Goal: Information Seeking & Learning: Learn about a topic

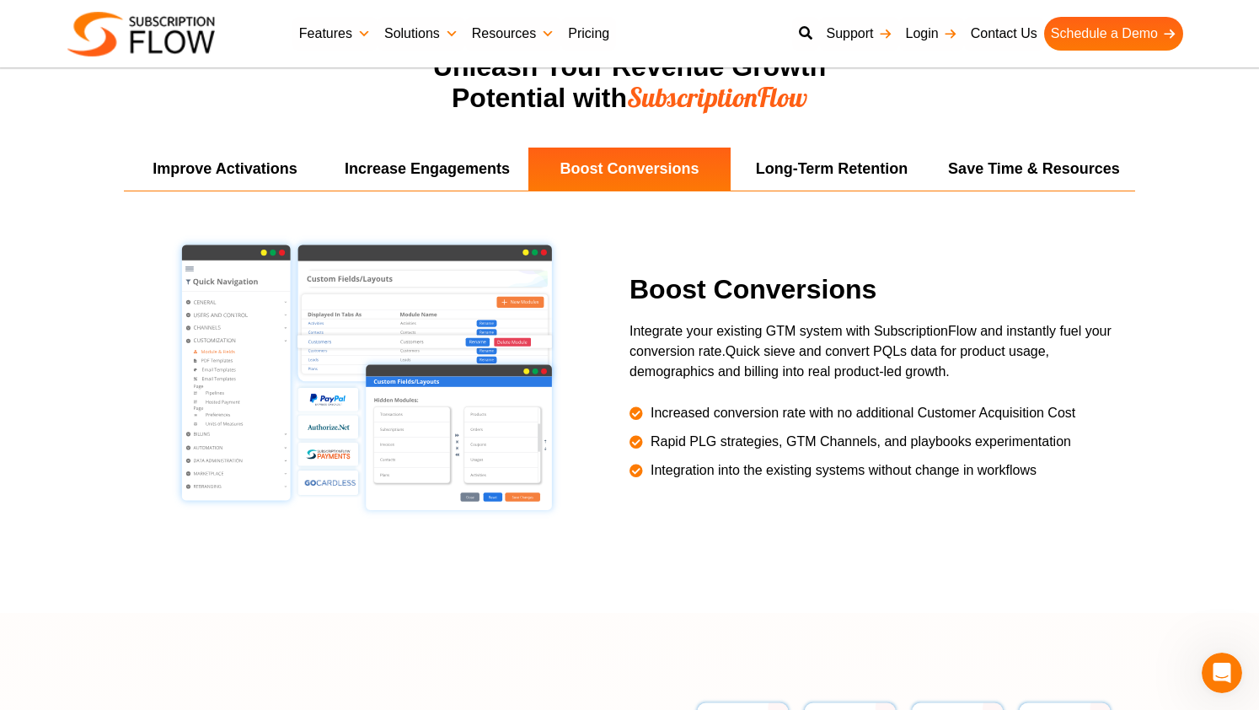
scroll to position [3082, 0]
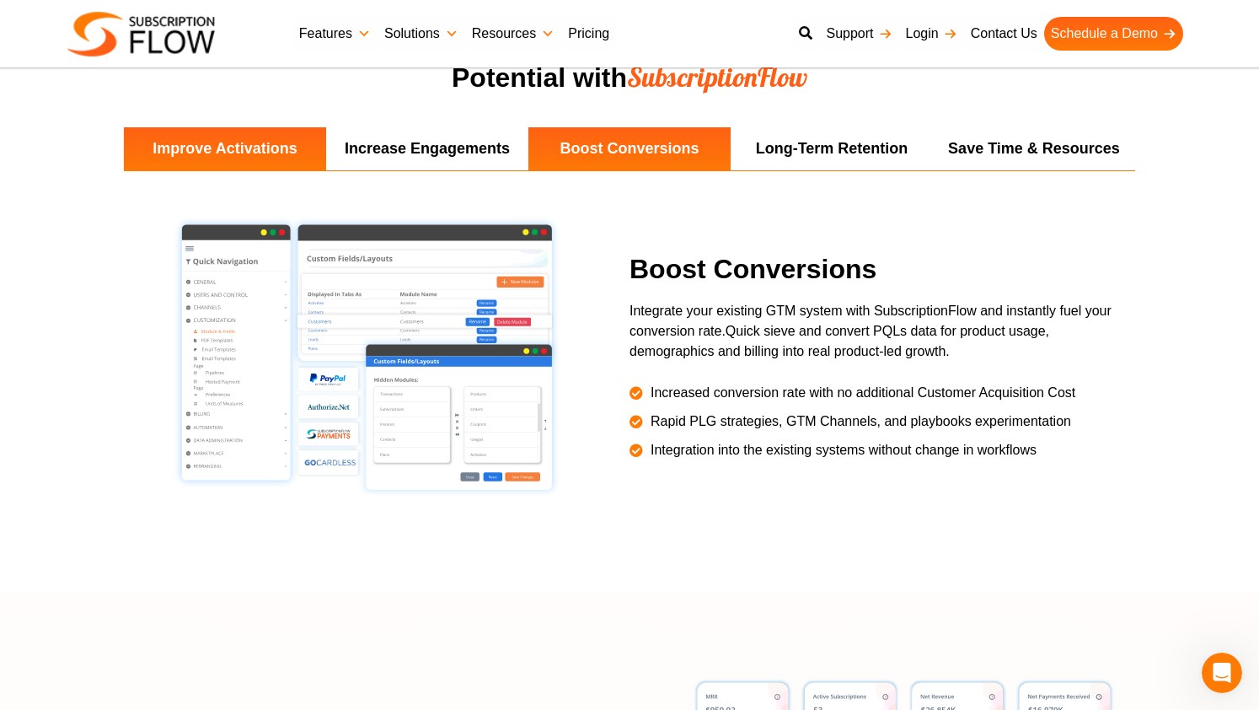
click at [263, 158] on li "Improve Activations" at bounding box center [225, 148] width 202 height 43
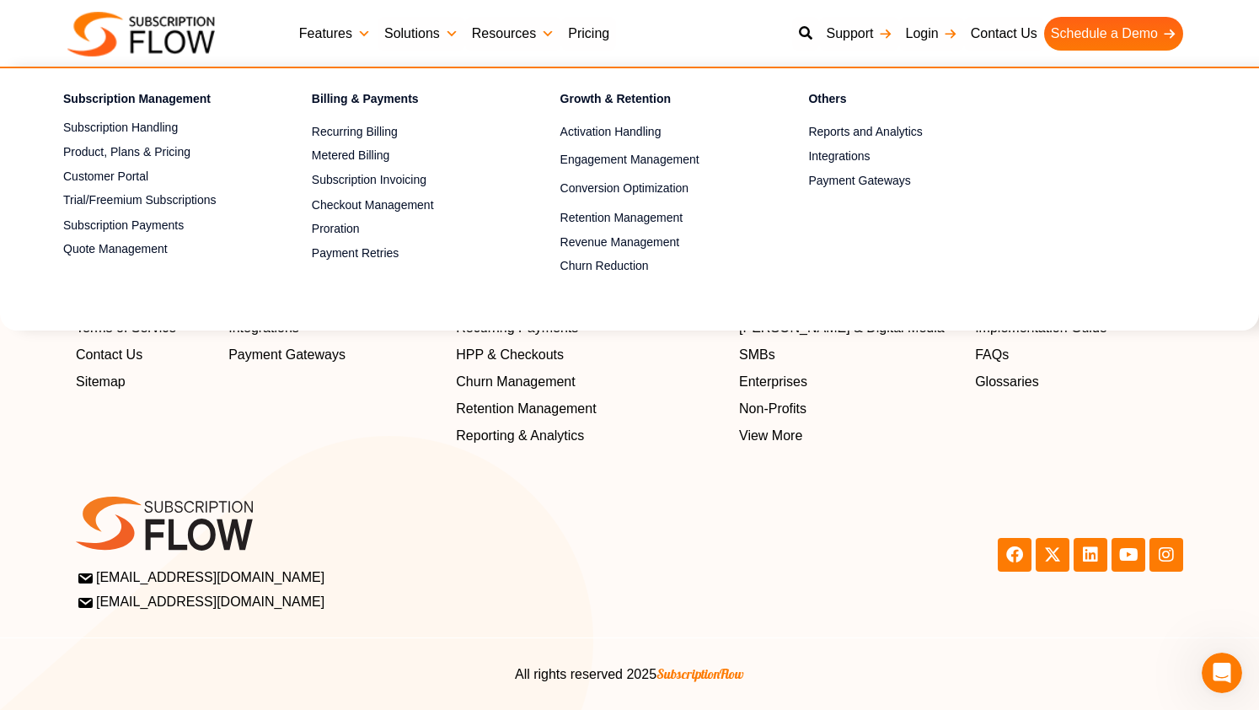
scroll to position [5473, 0]
click at [133, 126] on link "Subscription Handling" at bounding box center [158, 128] width 190 height 20
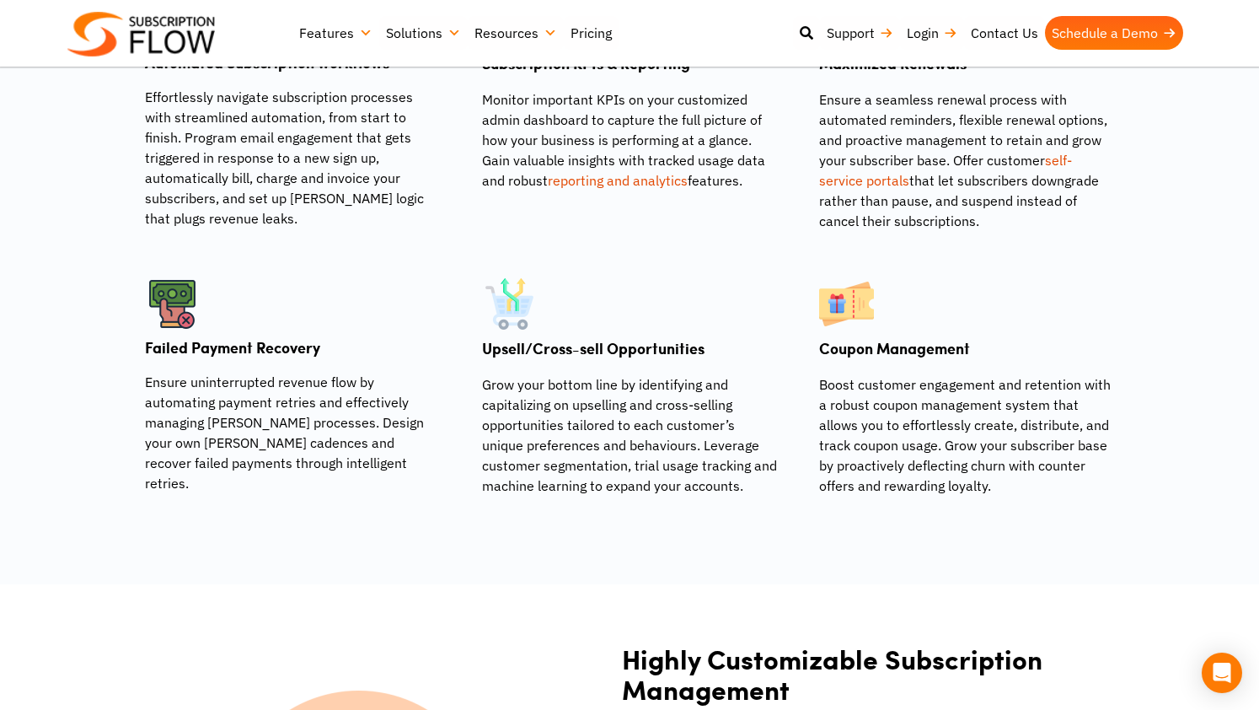
scroll to position [1269, 0]
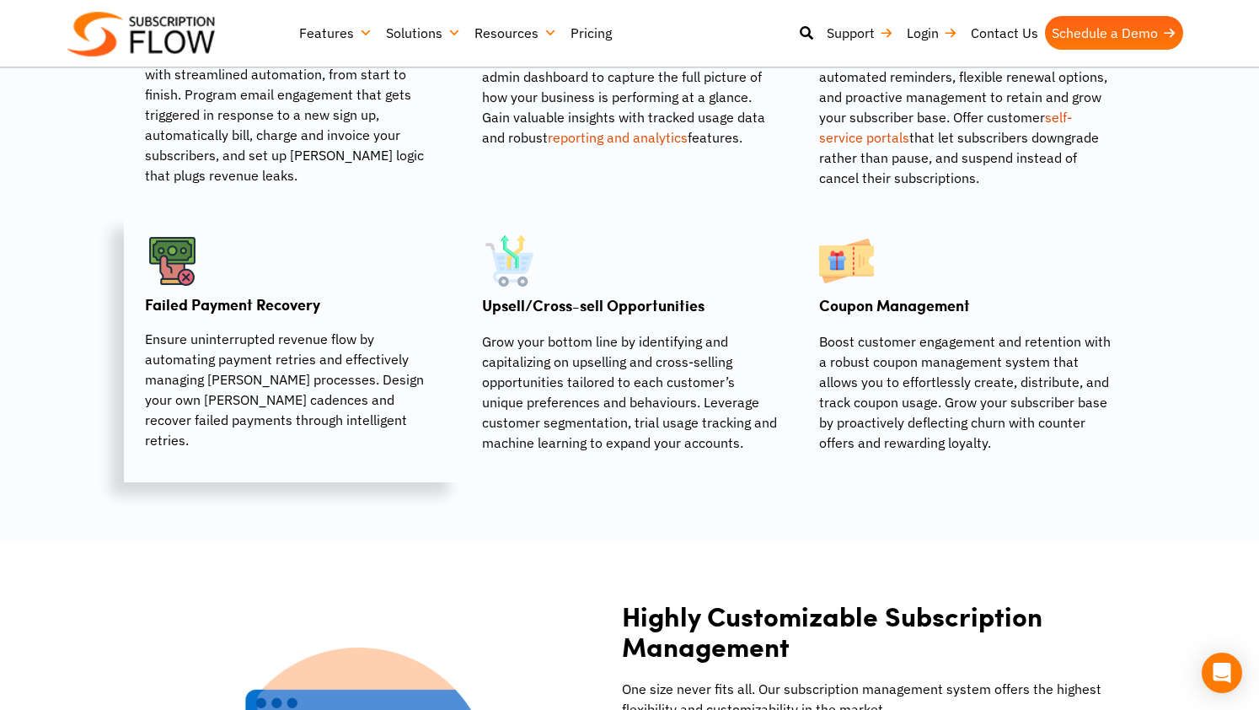
click at [330, 296] on div at bounding box center [292, 264] width 295 height 63
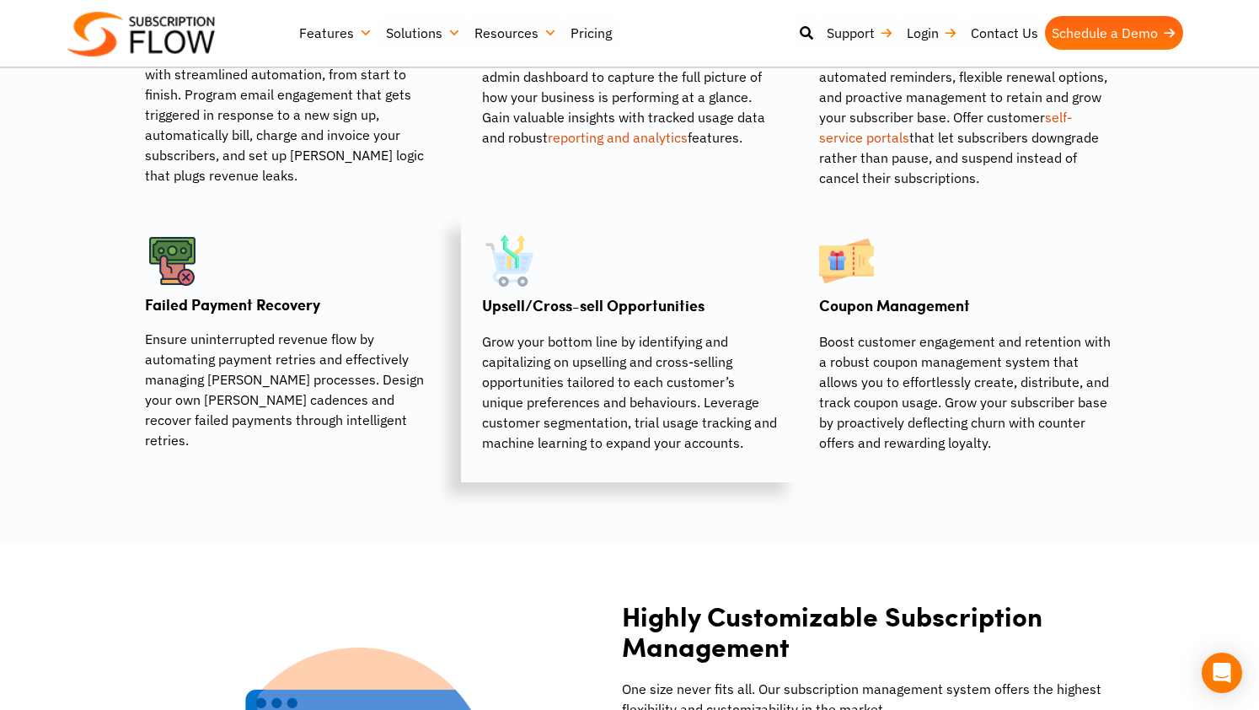
click at [508, 336] on p "Grow your bottom line by identifying and capitalizing on upselling and cross-se…" at bounding box center [629, 391] width 295 height 121
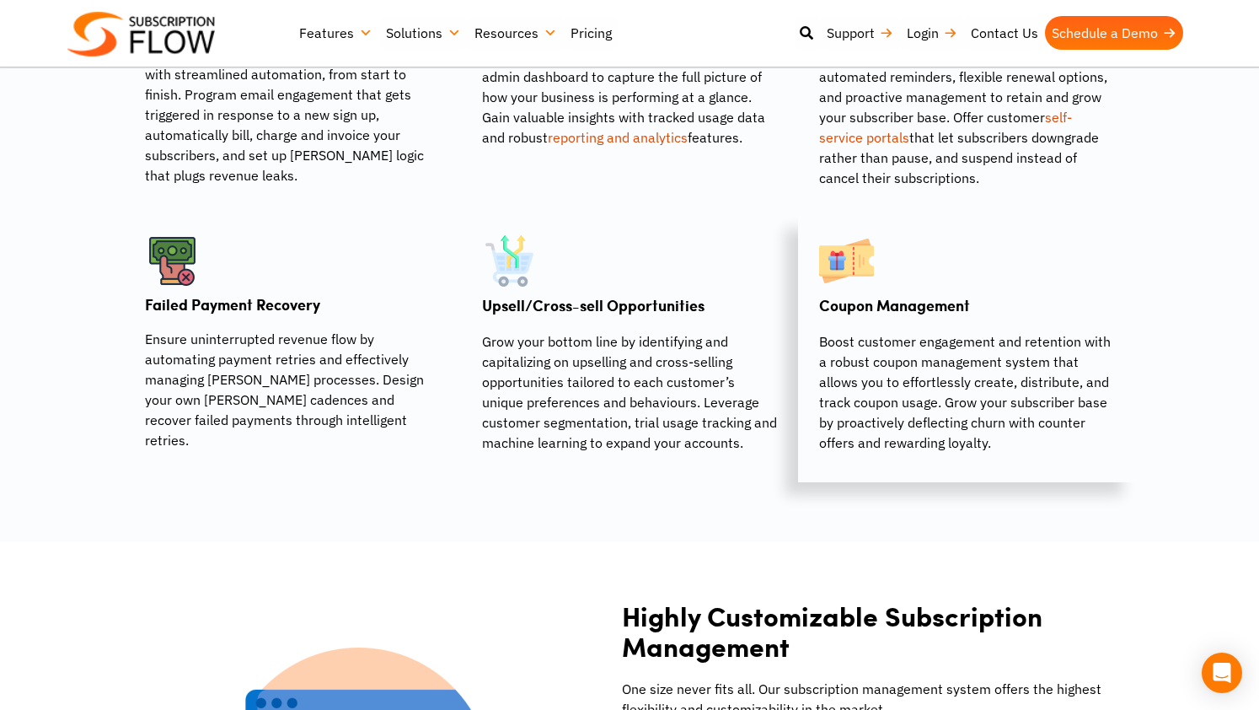
click at [848, 332] on p "Boost customer engagement and retention with a robust coupon management system …" at bounding box center [966, 391] width 295 height 121
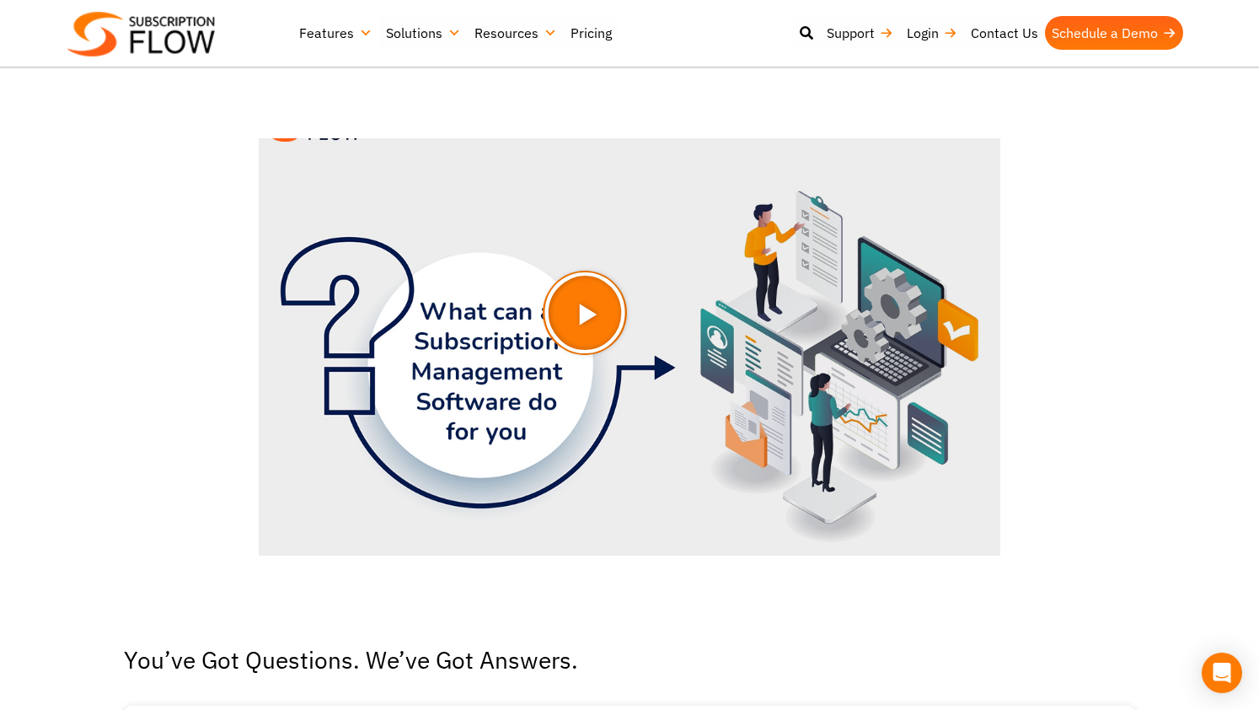
scroll to position [2868, 0]
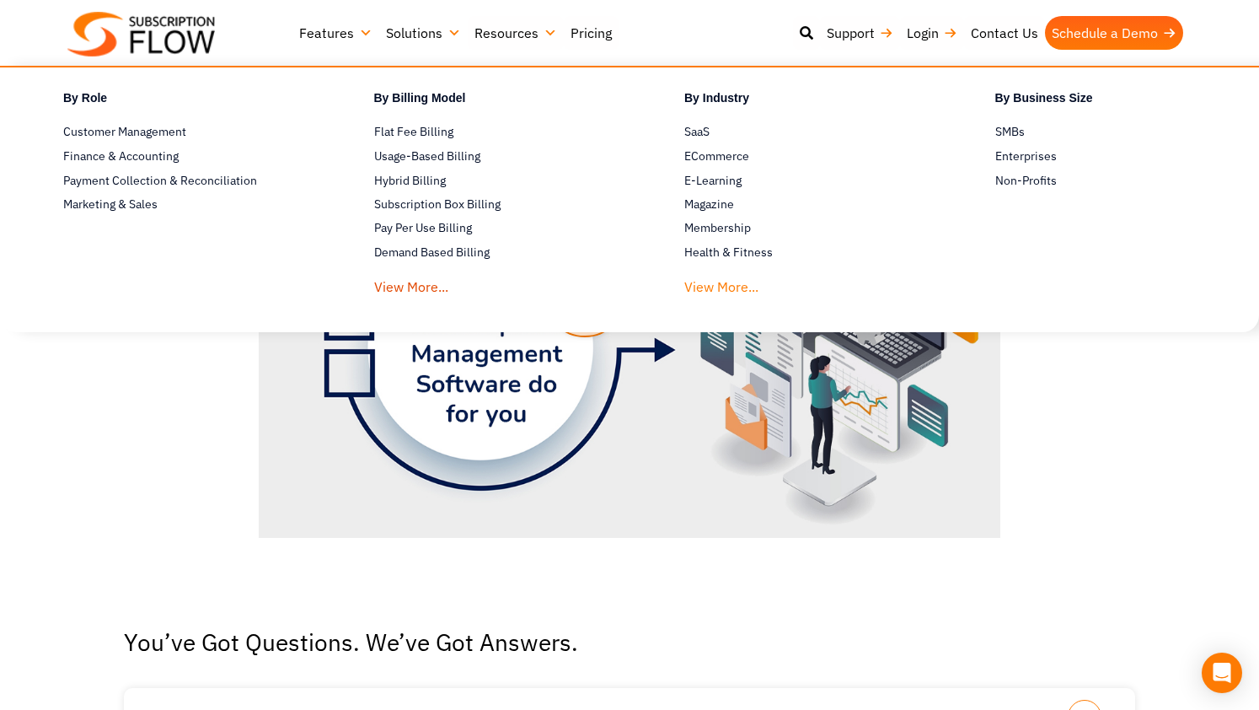
click at [707, 287] on link "View More..." at bounding box center [721, 282] width 74 height 31
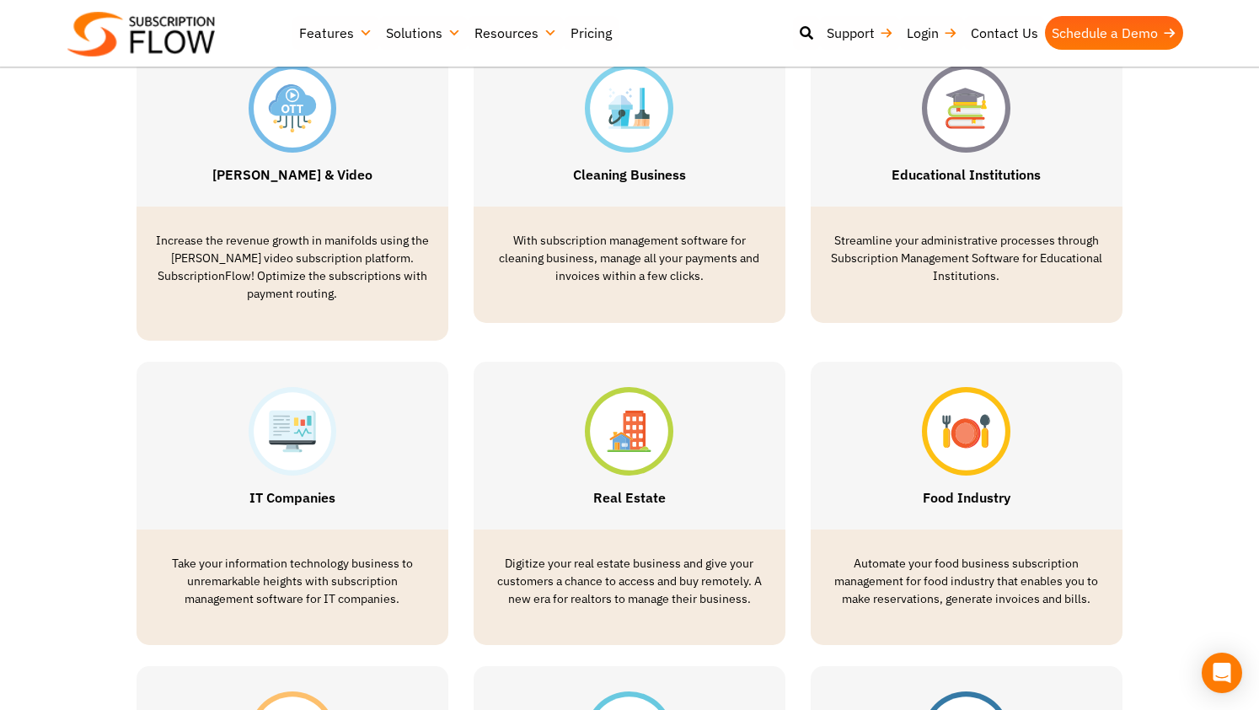
scroll to position [1212, 0]
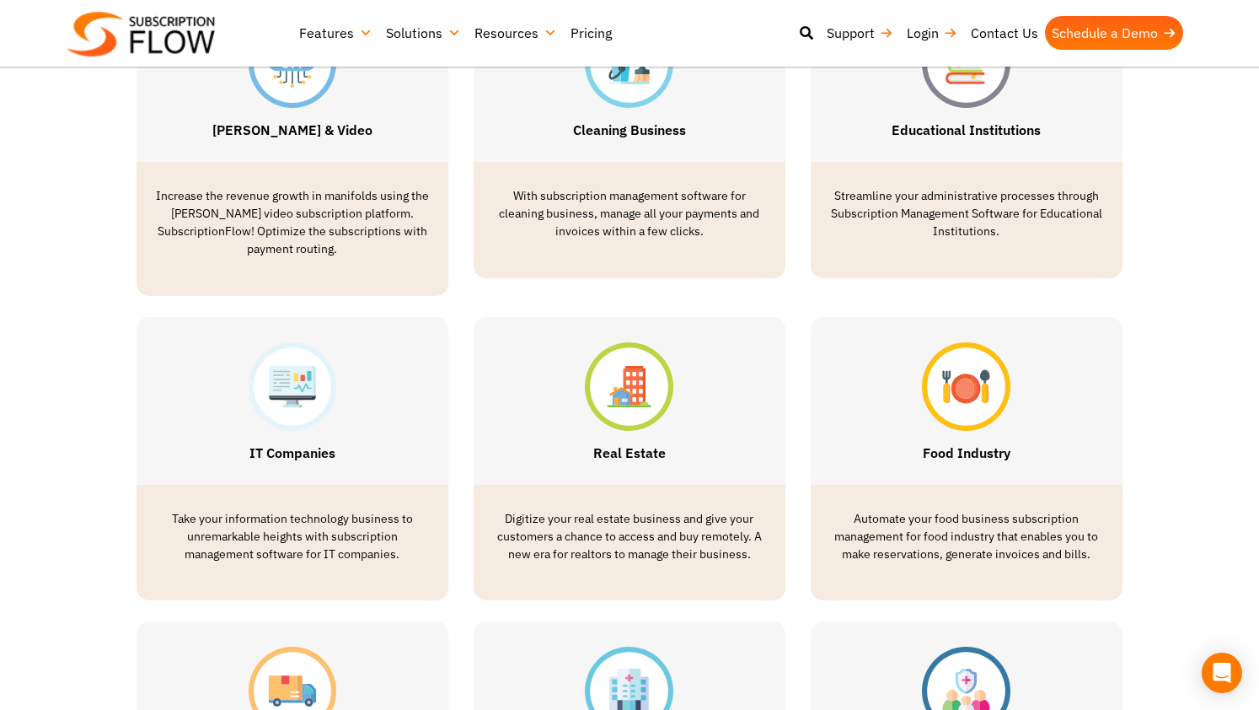
click at [957, 362] on img at bounding box center [966, 386] width 88 height 88
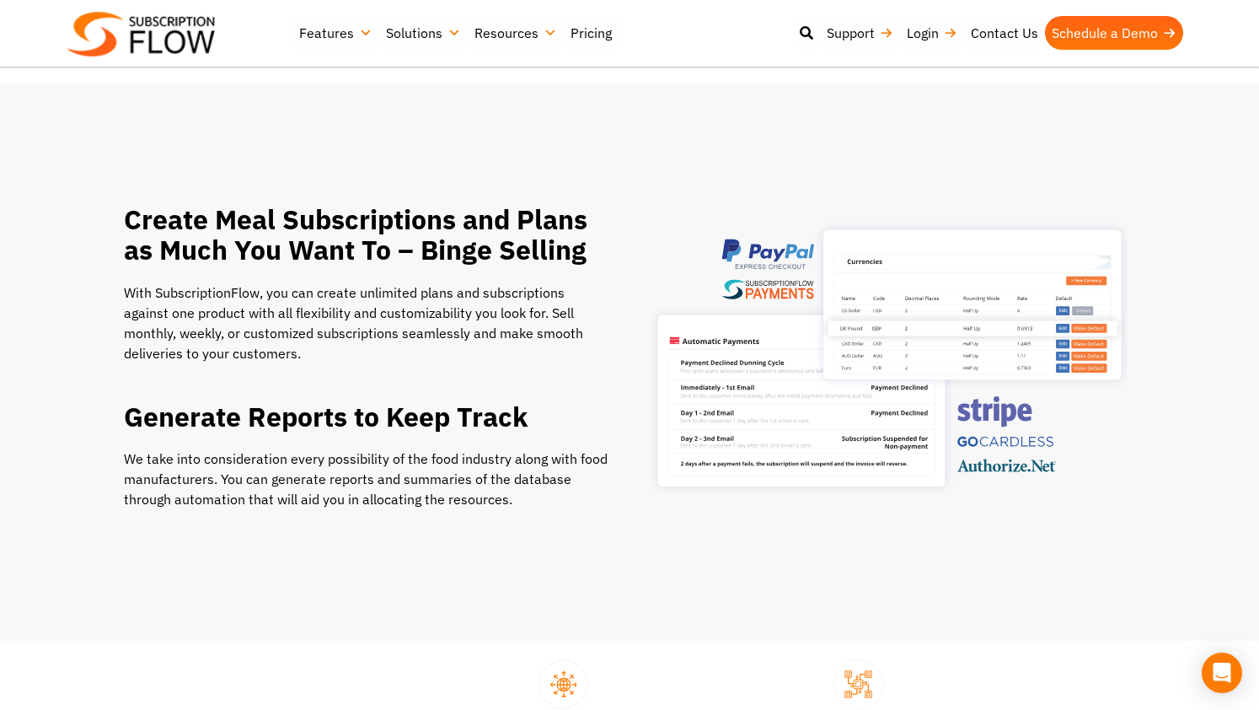
scroll to position [834, 0]
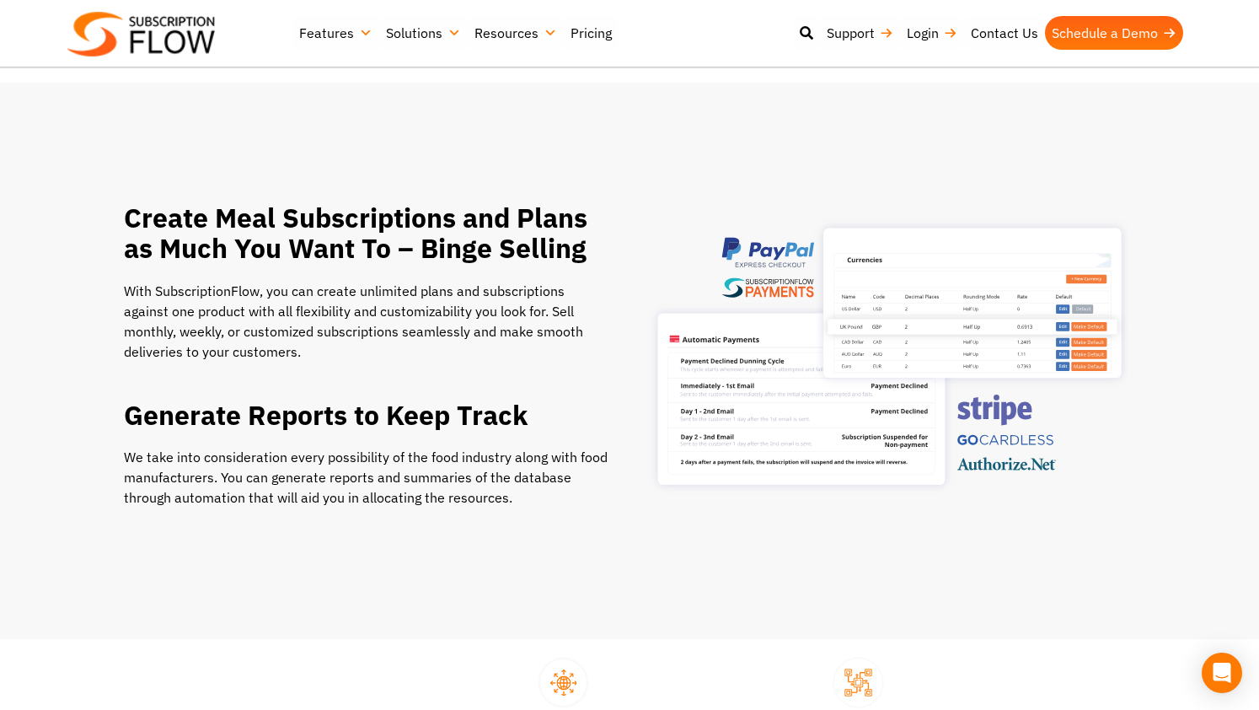
click at [858, 335] on img at bounding box center [887, 360] width 484 height 371
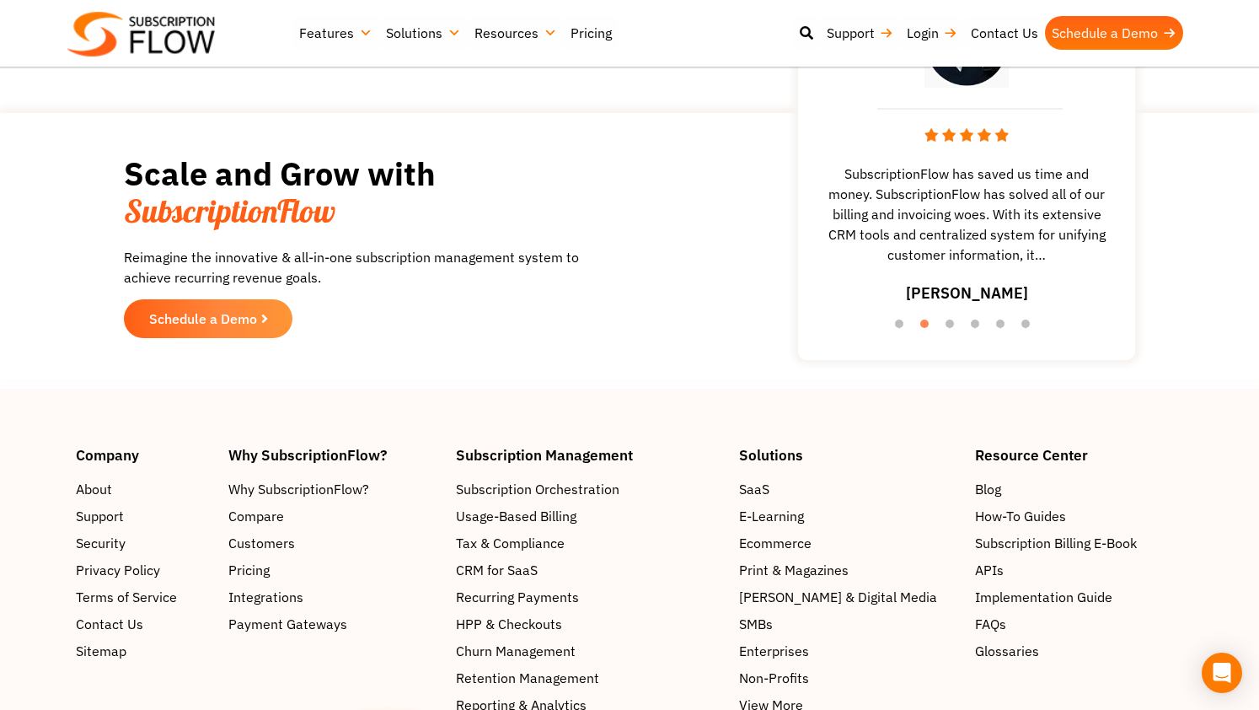
scroll to position [2632, 0]
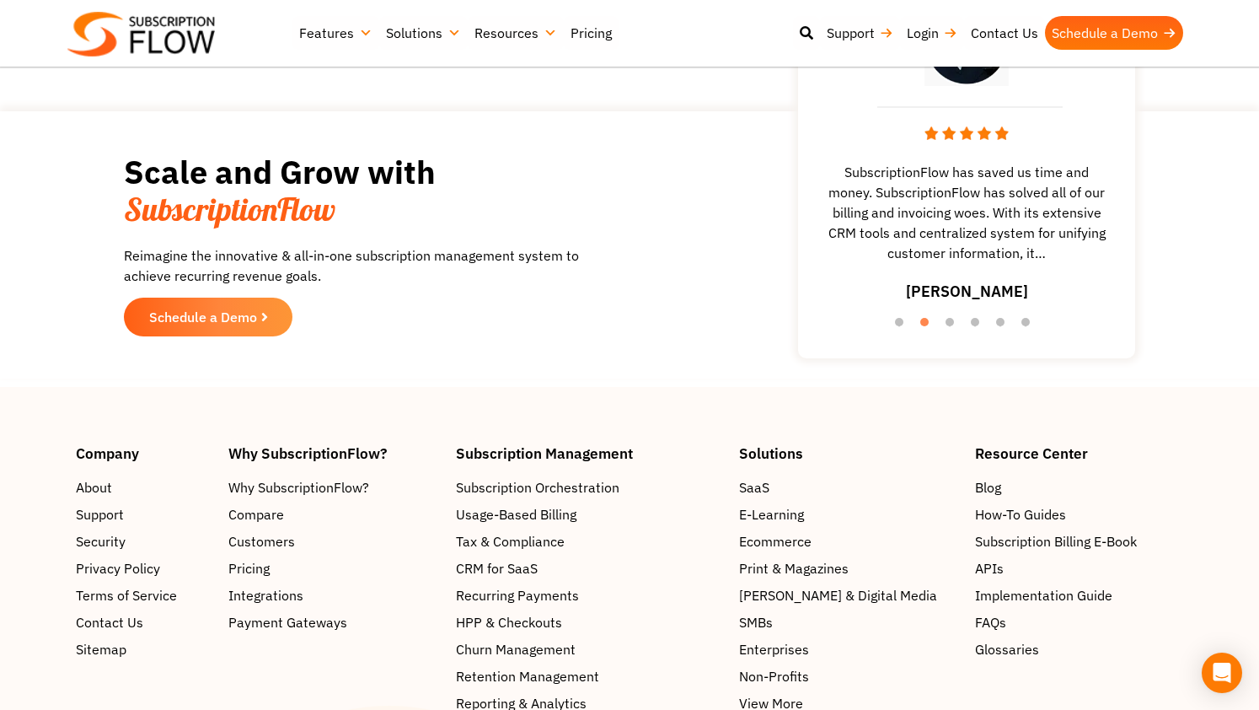
click at [836, 455] on footer "Company About Support Security Privacy Policy Terms of Service Contact Us Sitem…" at bounding box center [629, 683] width 1259 height 592
